Goal: Feedback & Contribution: Submit feedback/report problem

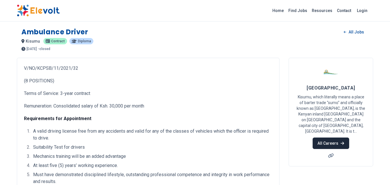
click at [336, 137] on link "All Careers" at bounding box center [331, 142] width 36 height 11
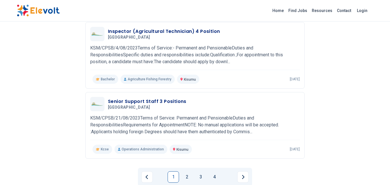
scroll to position [640, 0]
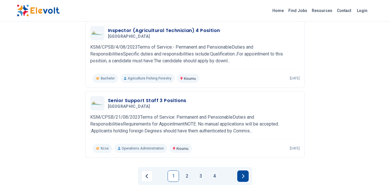
click at [247, 170] on button "Next page" at bounding box center [242, 175] width 11 height 11
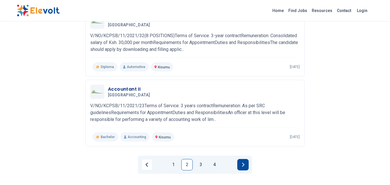
click at [242, 162] on icon "Next page" at bounding box center [243, 164] width 3 height 5
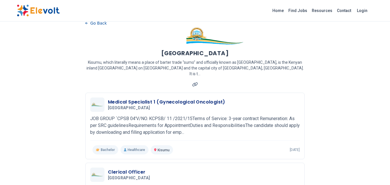
scroll to position [0, 0]
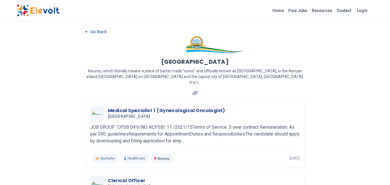
click at [87, 33] on button "Go Back" at bounding box center [95, 31] width 21 height 9
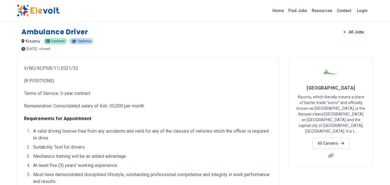
click at [356, 33] on link "All Jobs" at bounding box center [353, 32] width 29 height 9
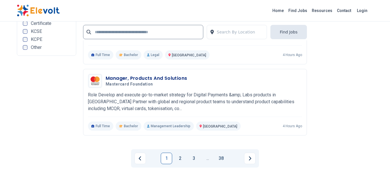
scroll to position [1291, 0]
click at [250, 159] on icon "Next page" at bounding box center [250, 158] width 2 height 4
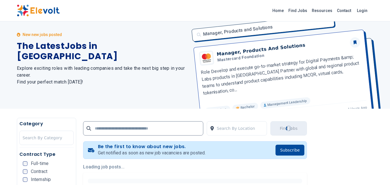
scroll to position [0, 0]
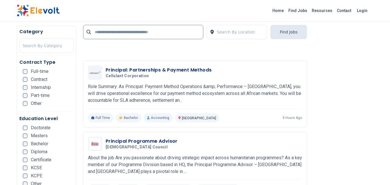
scroll to position [537, 0]
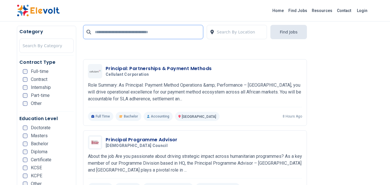
click at [151, 31] on input "text" at bounding box center [143, 32] width 120 height 14
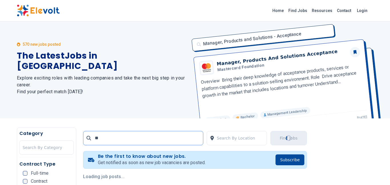
scroll to position [0, 0]
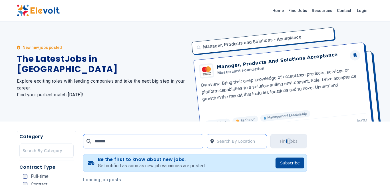
type input "******"
click at [241, 142] on div at bounding box center [240, 140] width 47 height 11
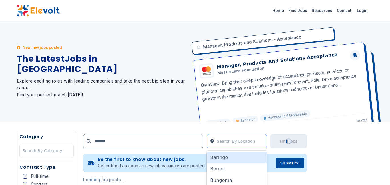
scroll to position [54, 0]
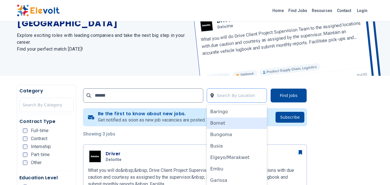
scroll to position [34, 0]
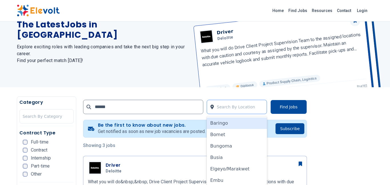
click at [236, 108] on div at bounding box center [240, 106] width 47 height 11
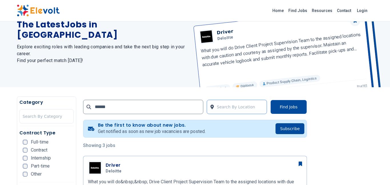
click at [221, 108] on div at bounding box center [240, 106] width 47 height 11
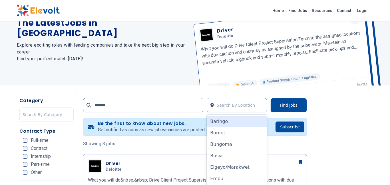
scroll to position [54, 0]
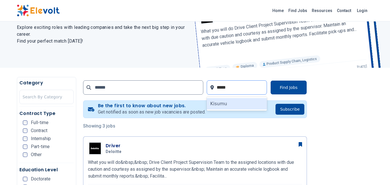
type input "******"
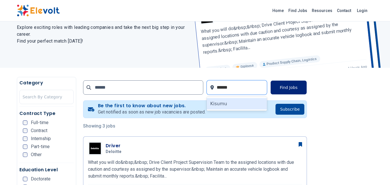
click at [287, 86] on button "Find Jobs" at bounding box center [289, 87] width 37 height 14
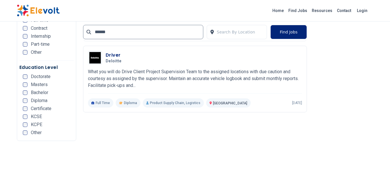
scroll to position [297, 0]
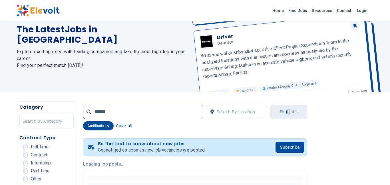
click at [25, 92] on div "New new jobs posted The Latest Jobs in Kenya Explore exciting roles with leadin…" at bounding box center [102, 42] width 171 height 100
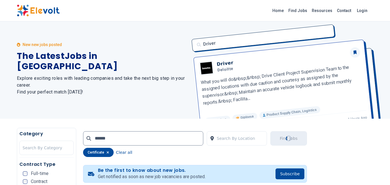
scroll to position [0, 0]
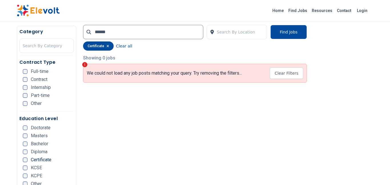
scroll to position [137, 0]
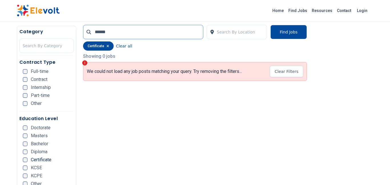
click at [110, 32] on input "******" at bounding box center [143, 32] width 120 height 14
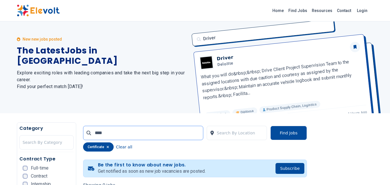
scroll to position [0, 0]
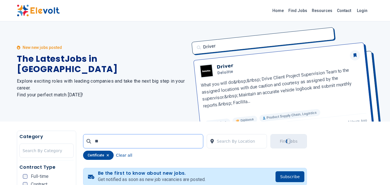
type input "*"
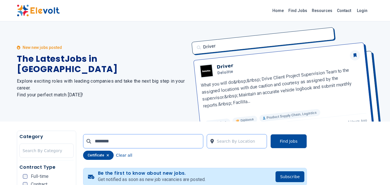
type input "********"
click at [234, 144] on div at bounding box center [240, 140] width 47 height 11
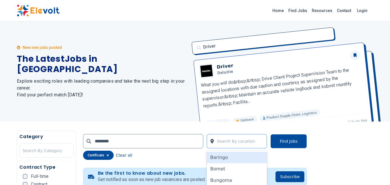
scroll to position [54, 0]
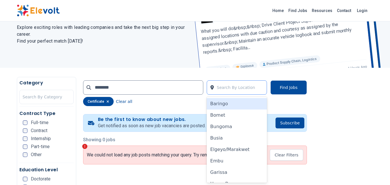
click at [243, 89] on div at bounding box center [240, 87] width 47 height 11
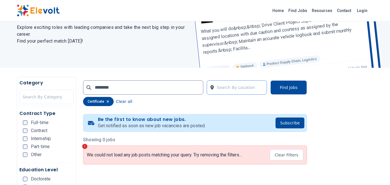
click at [243, 89] on div at bounding box center [240, 87] width 47 height 11
type input "******"
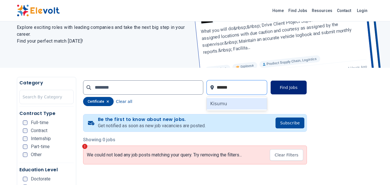
click at [295, 90] on button "Find Jobs" at bounding box center [289, 87] width 37 height 14
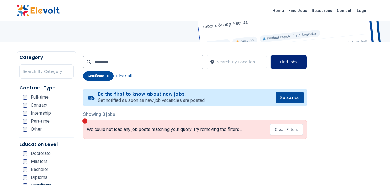
scroll to position [80, 0]
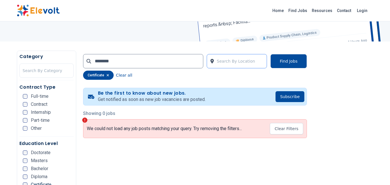
click at [233, 62] on div at bounding box center [240, 60] width 47 height 11
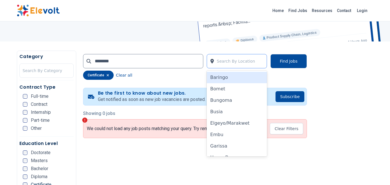
click at [233, 62] on div at bounding box center [240, 60] width 47 height 11
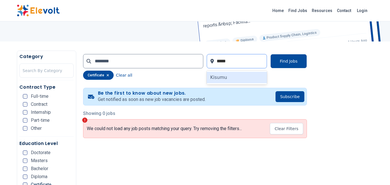
type input "******"
click at [284, 61] on button "Find Jobs" at bounding box center [289, 61] width 37 height 14
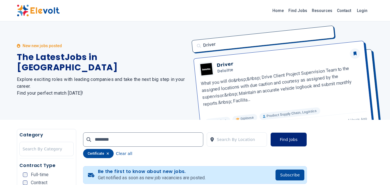
scroll to position [0, 0]
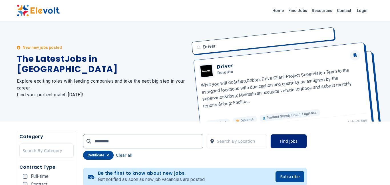
click at [287, 144] on button "Find Jobs" at bounding box center [289, 141] width 37 height 14
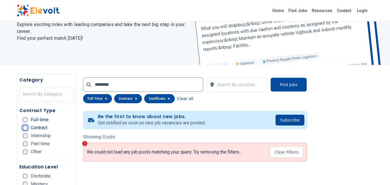
scroll to position [57, 0]
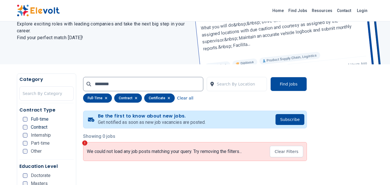
click at [28, 134] on div "Internship" at bounding box center [37, 135] width 28 height 5
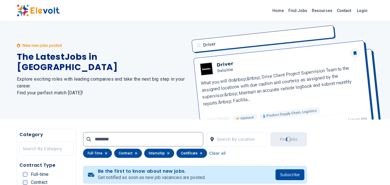
scroll to position [0, 0]
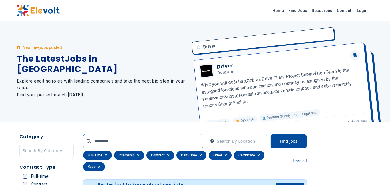
click at [111, 141] on input "********" at bounding box center [143, 141] width 120 height 14
type input "**********"
click at [298, 13] on link "Find Jobs" at bounding box center [297, 10] width 23 height 9
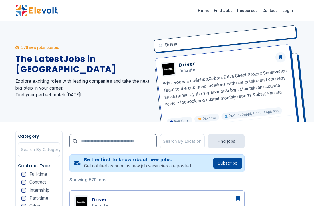
click at [205, 56] on div "Driver Driver Deloitte What you will do&nbsp;&nbsp; Drive Client Project Superv…" at bounding box center [224, 71] width 149 height 100
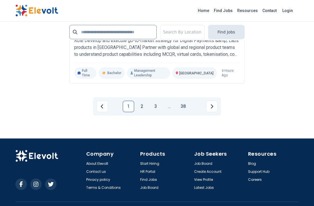
scroll to position [1544, 0]
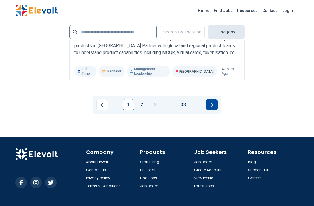
click at [213, 102] on icon "Next page" at bounding box center [212, 104] width 3 height 5
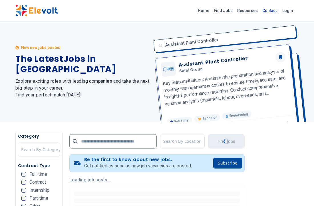
click at [269, 14] on link "Contact" at bounding box center [269, 10] width 19 height 9
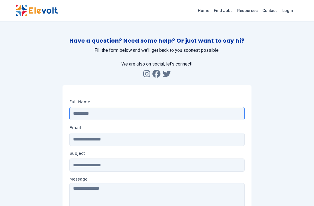
click at [89, 113] on input "Message" at bounding box center [156, 113] width 175 height 13
type input "**********"
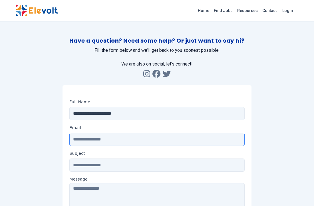
click at [80, 139] on input "Email" at bounding box center [156, 139] width 175 height 13
type input "**********"
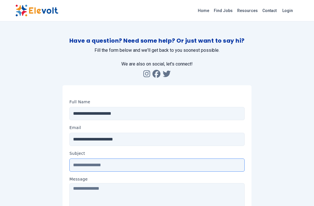
click at [91, 166] on input "Subject" at bounding box center [156, 164] width 175 height 13
click at [73, 166] on input "**********" at bounding box center [156, 164] width 175 height 13
type input "**********"
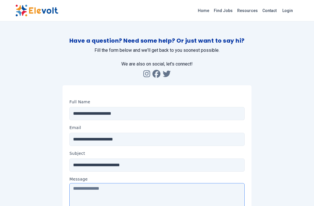
type textarea "**********"
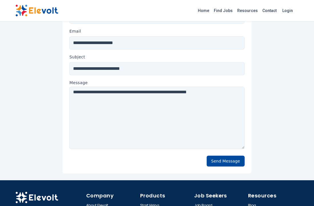
scroll to position [103, 0]
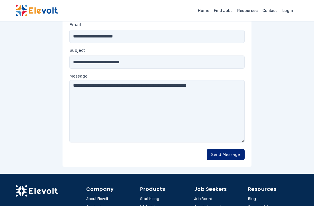
click at [221, 155] on button "Send Message" at bounding box center [226, 154] width 38 height 11
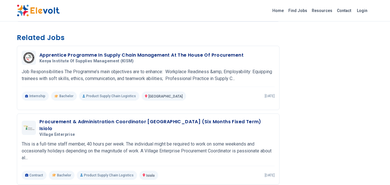
scroll to position [446, 0]
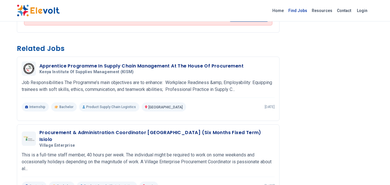
click at [301, 11] on link "Find Jobs" at bounding box center [297, 10] width 23 height 9
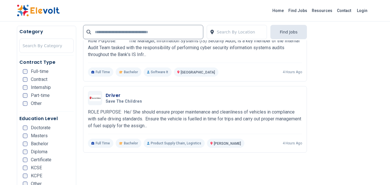
scroll to position [400, 0]
